Goal: Navigation & Orientation: Go to known website

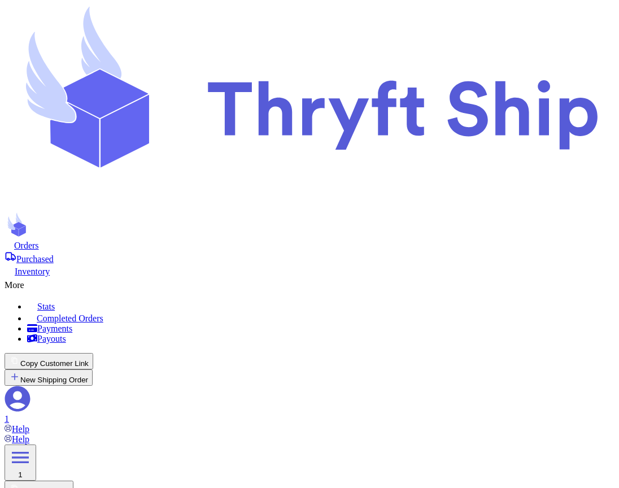
select select "paid"
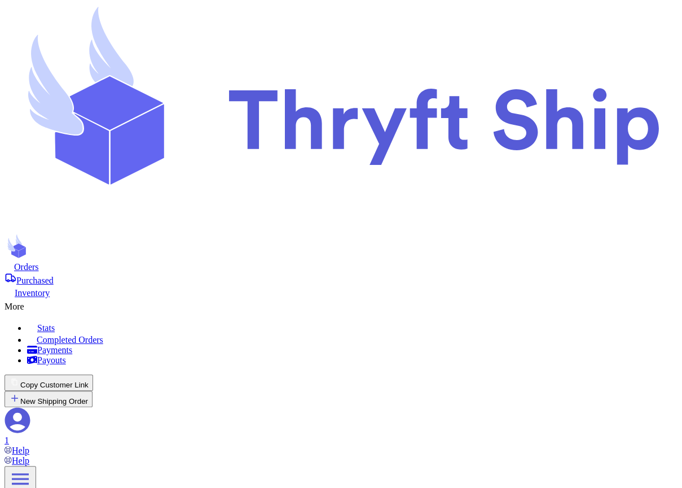
scroll to position [188, 0]
